Goal: Information Seeking & Learning: Understand process/instructions

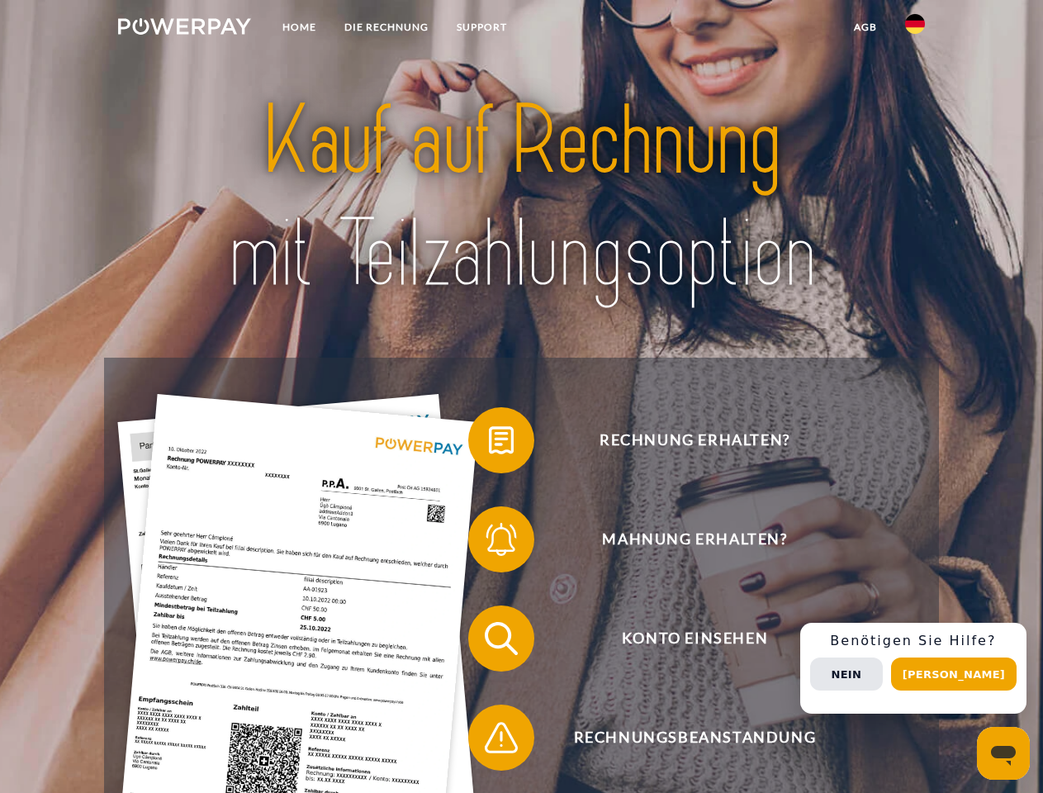
click at [184, 29] on img at bounding box center [184, 26] width 133 height 17
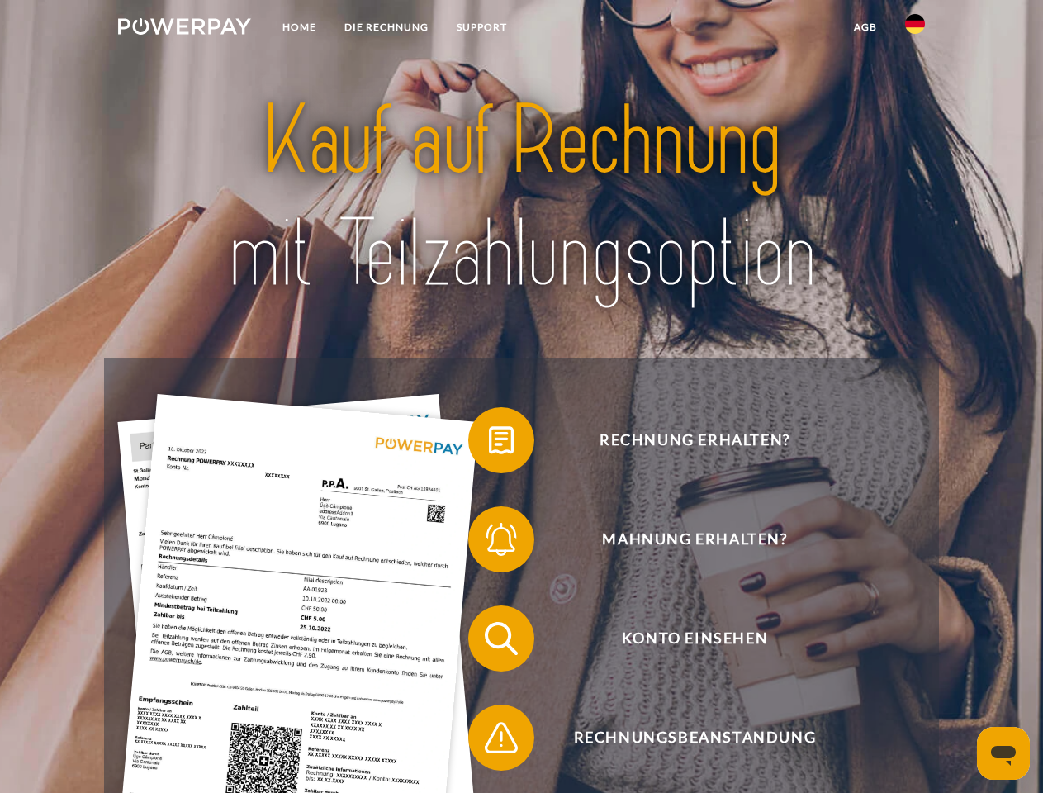
click at [915, 29] on img at bounding box center [915, 24] width 20 height 20
click at [865, 27] on link "agb" at bounding box center [865, 27] width 51 height 30
click at [489, 443] on span at bounding box center [476, 440] width 83 height 83
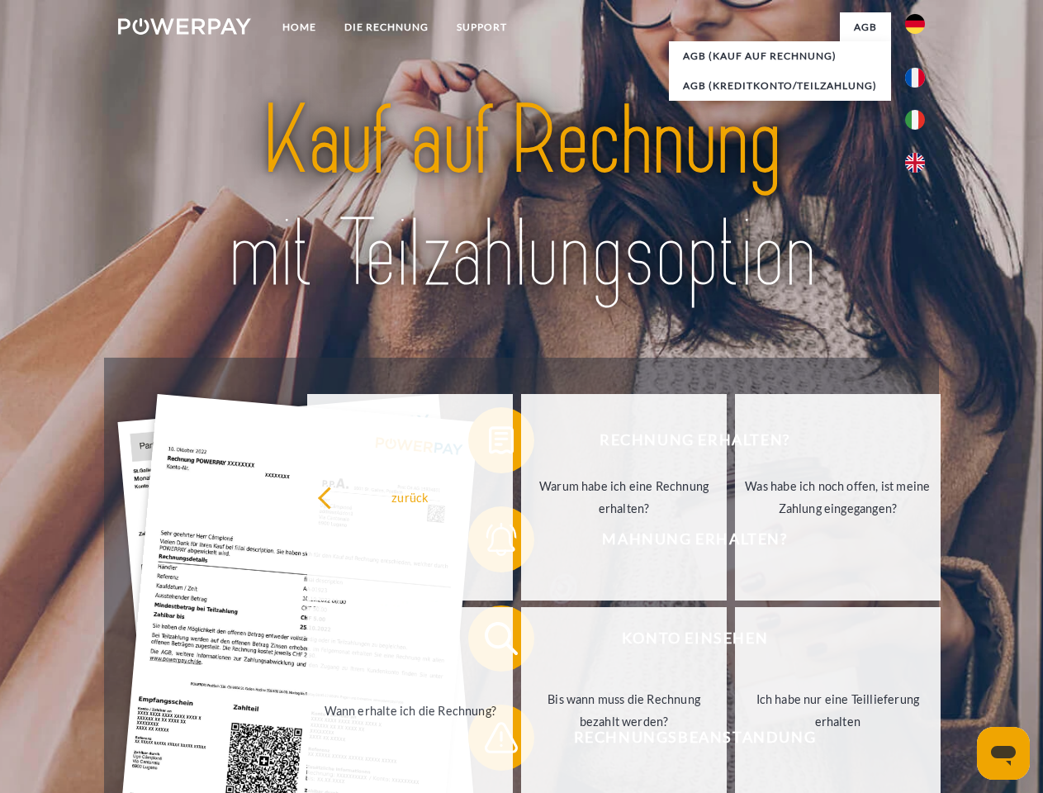
click at [489, 543] on div "Rechnung erhalten? Mahnung erhalten? Konto einsehen" at bounding box center [521, 688] width 834 height 661
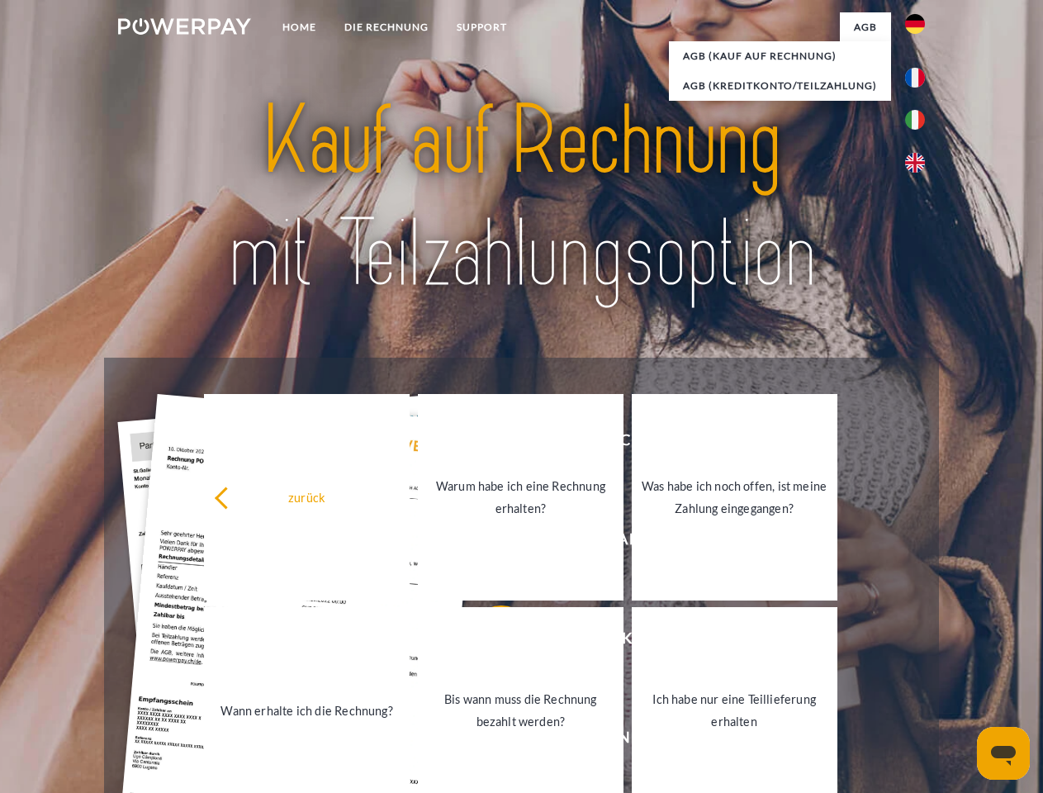
click at [489, 642] on link "Bis wann muss die Rechnung bezahlt werden?" at bounding box center [521, 710] width 206 height 206
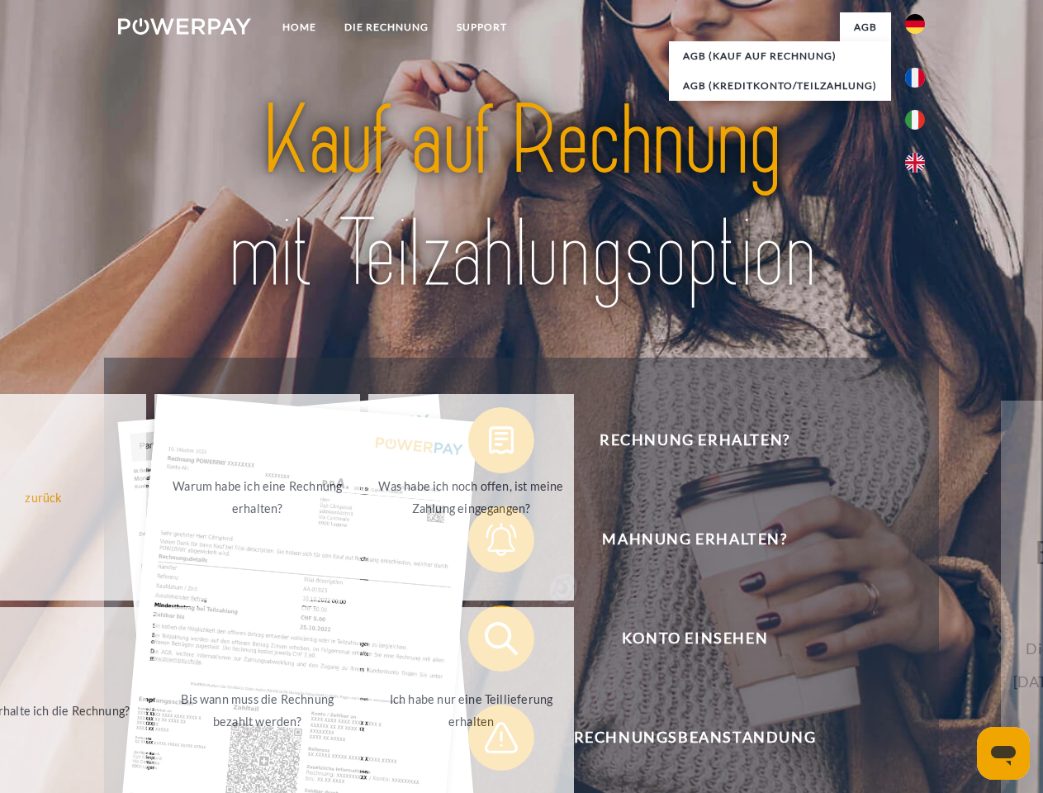
click at [489, 741] on span at bounding box center [476, 737] width 83 height 83
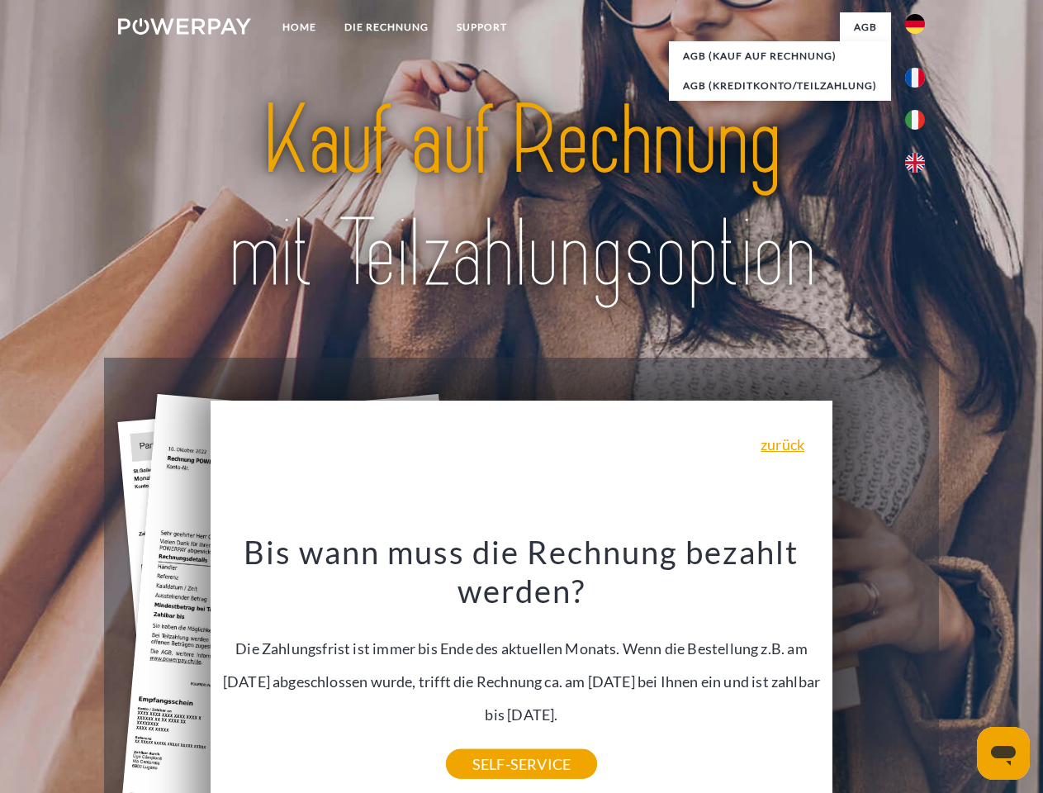
click at [919, 668] on div "Rechnung erhalten? Mahnung erhalten? Konto einsehen" at bounding box center [521, 688] width 834 height 661
click at [879, 671] on span "Konto einsehen" at bounding box center [694, 638] width 405 height 66
click at [960, 674] on header "Home DIE RECHNUNG SUPPORT" at bounding box center [521, 570] width 1043 height 1141
